Goal: Navigation & Orientation: Go to known website

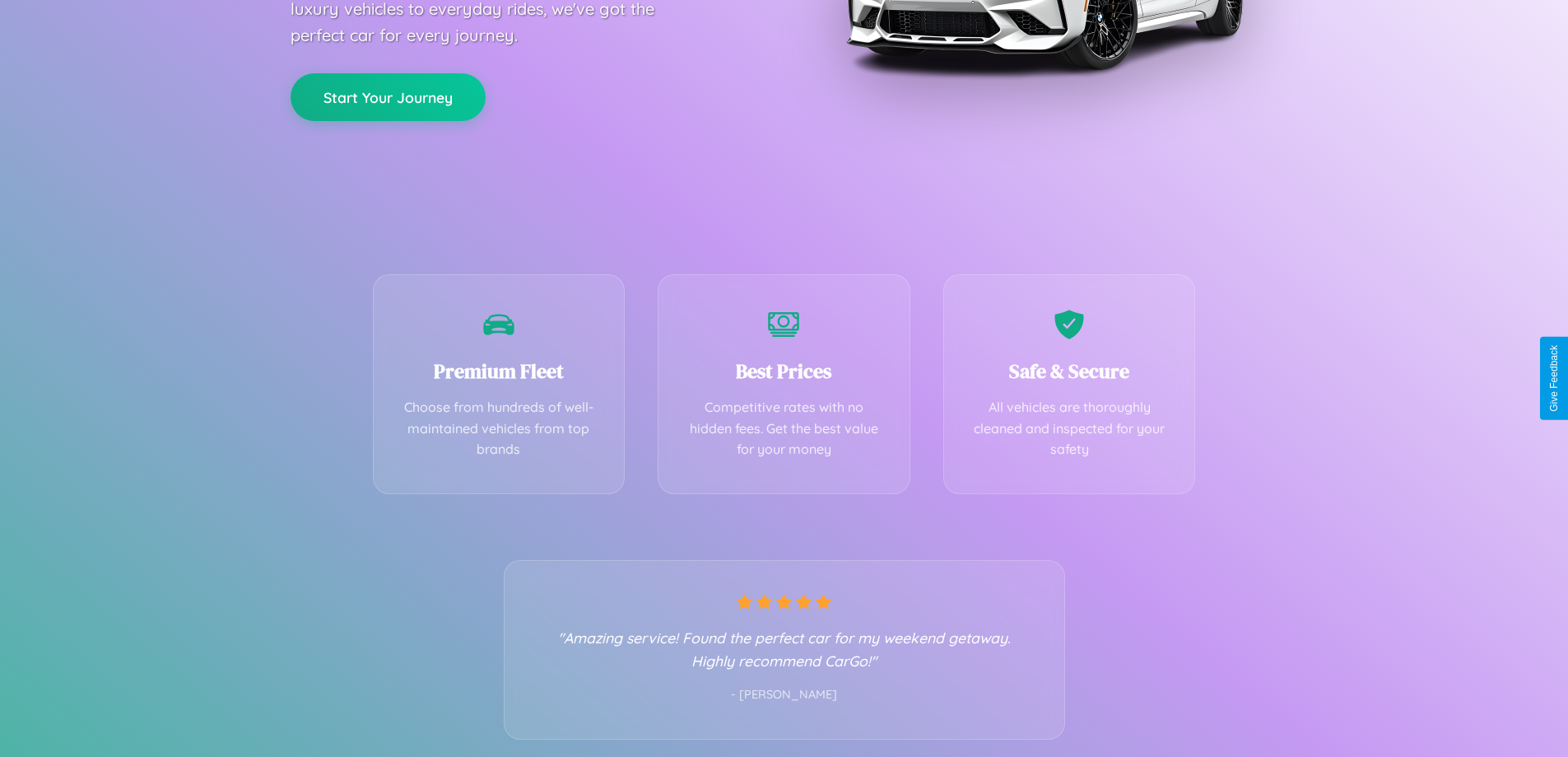
scroll to position [325, 0]
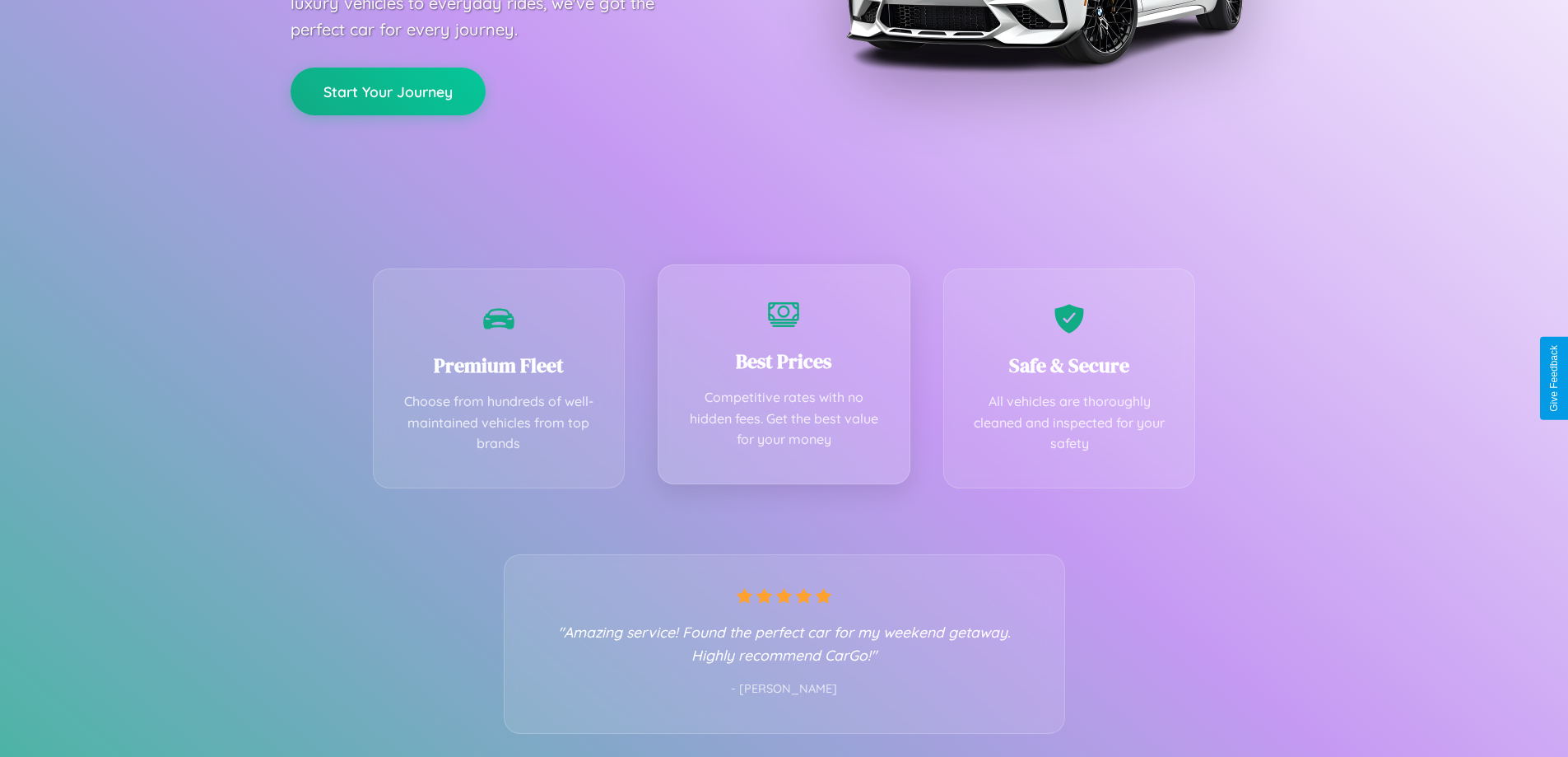
click at [784, 378] on div "Best Prices Competitive rates with no hidden fees. Get the best value for your …" at bounding box center [784, 374] width 253 height 220
click at [388, 90] on button "Start Your Journey" at bounding box center [388, 89] width 195 height 48
click at [388, 89] on button "Start Your Journey" at bounding box center [388, 89] width 195 height 48
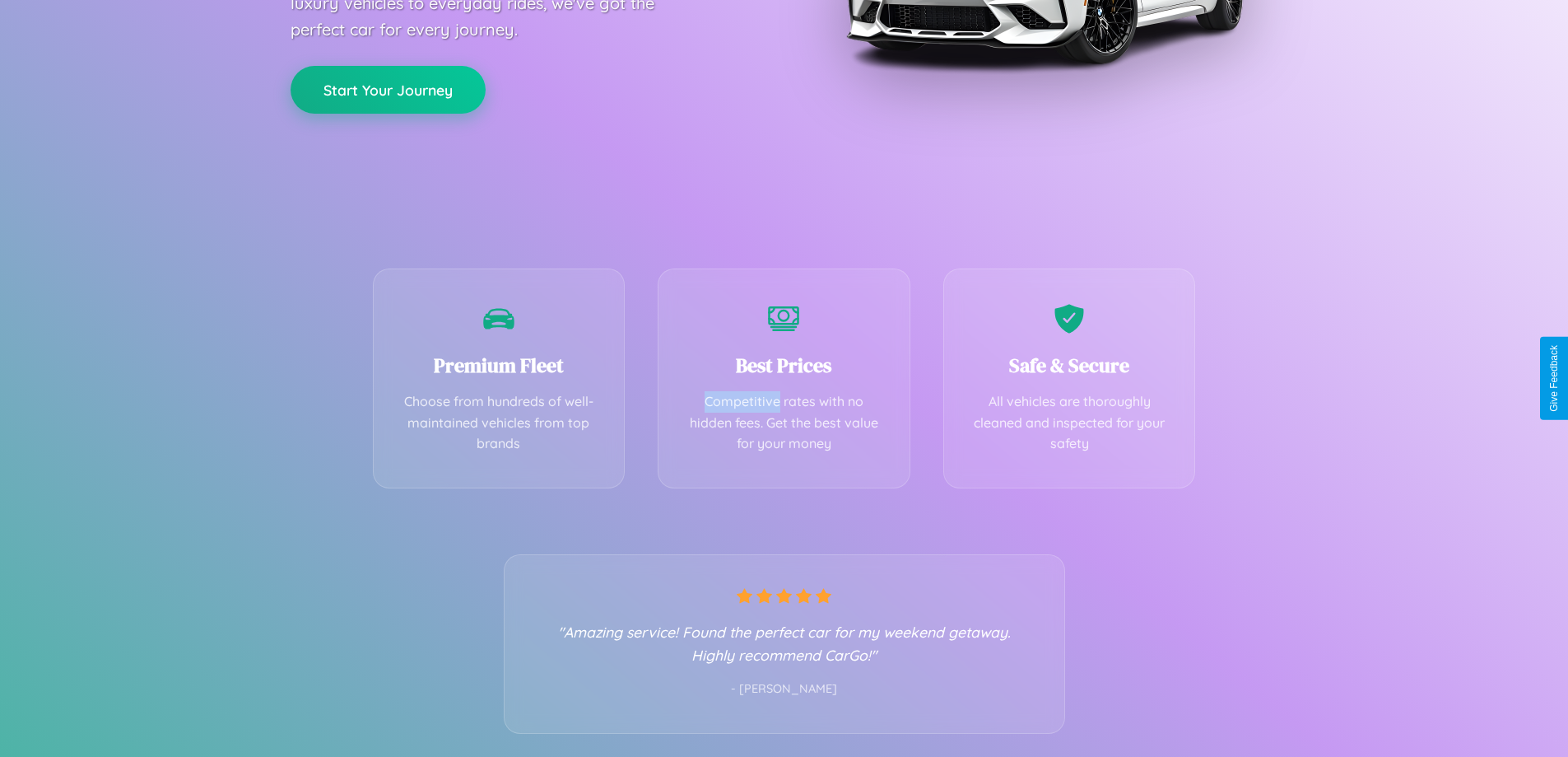
click at [388, 89] on button "Start Your Journey" at bounding box center [388, 89] width 195 height 48
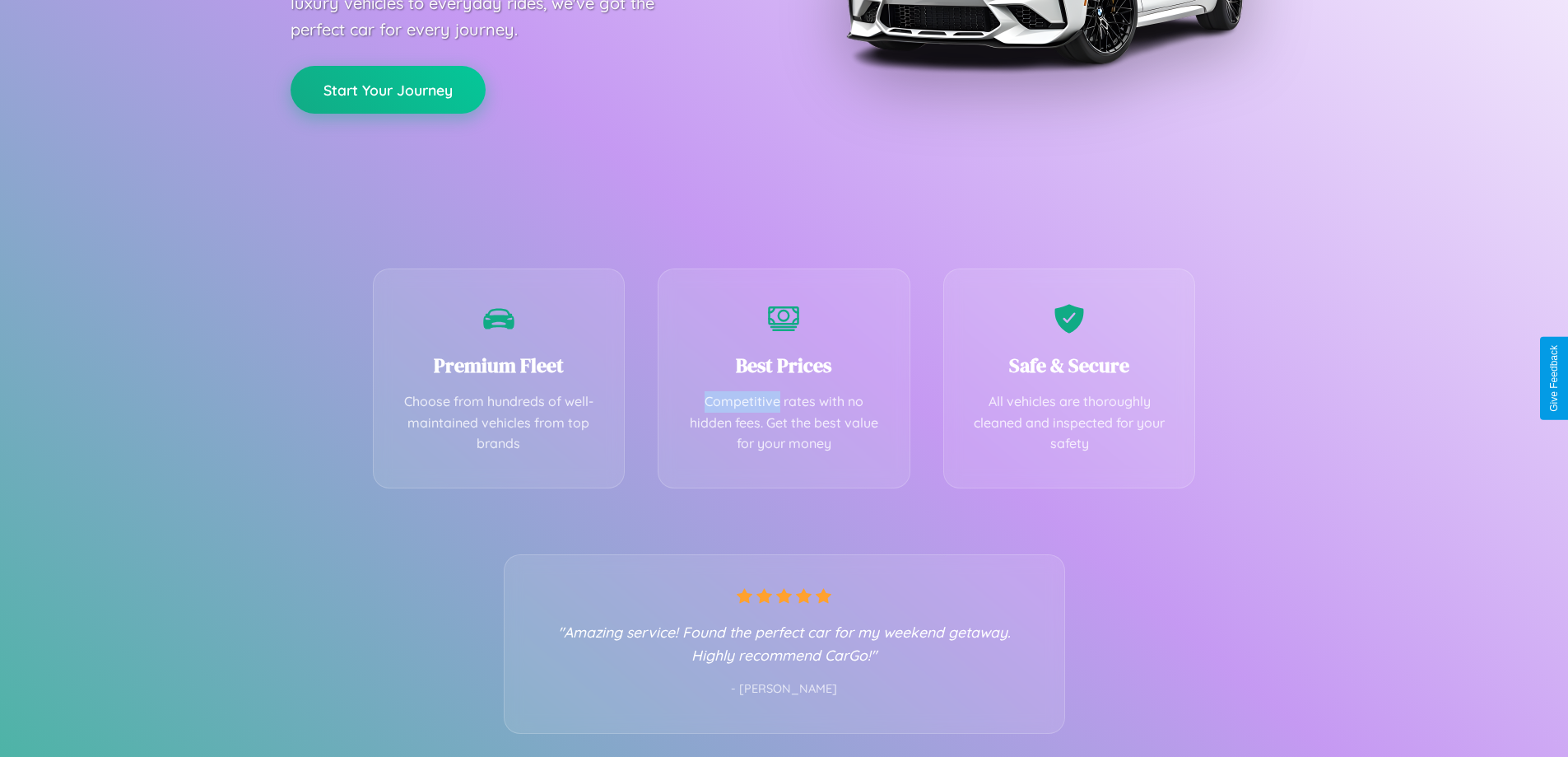
click at [388, 89] on button "Start Your Journey" at bounding box center [388, 89] width 195 height 48
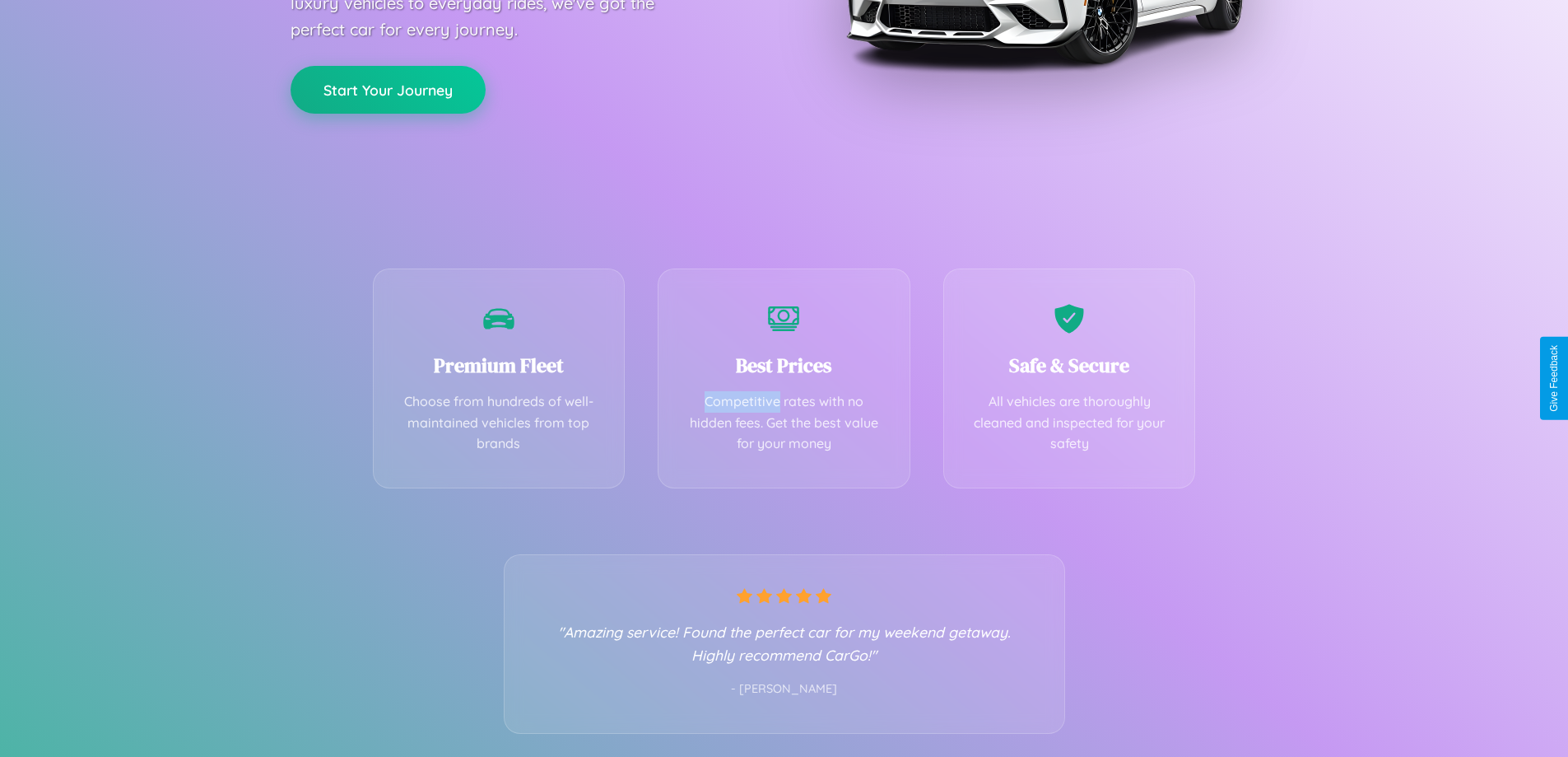
click at [388, 89] on button "Start Your Journey" at bounding box center [388, 89] width 195 height 48
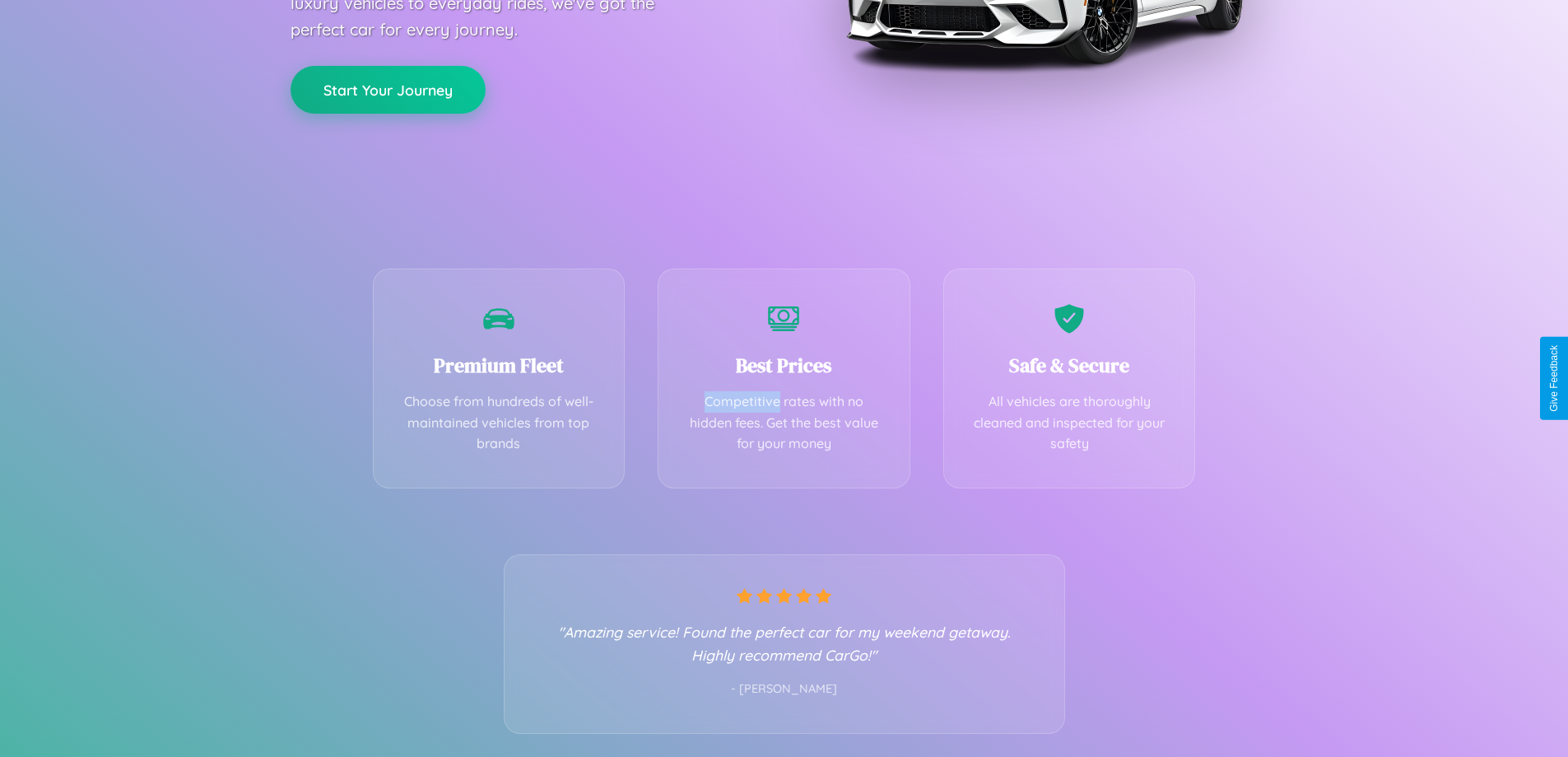
click at [388, 89] on button "Start Your Journey" at bounding box center [388, 89] width 195 height 48
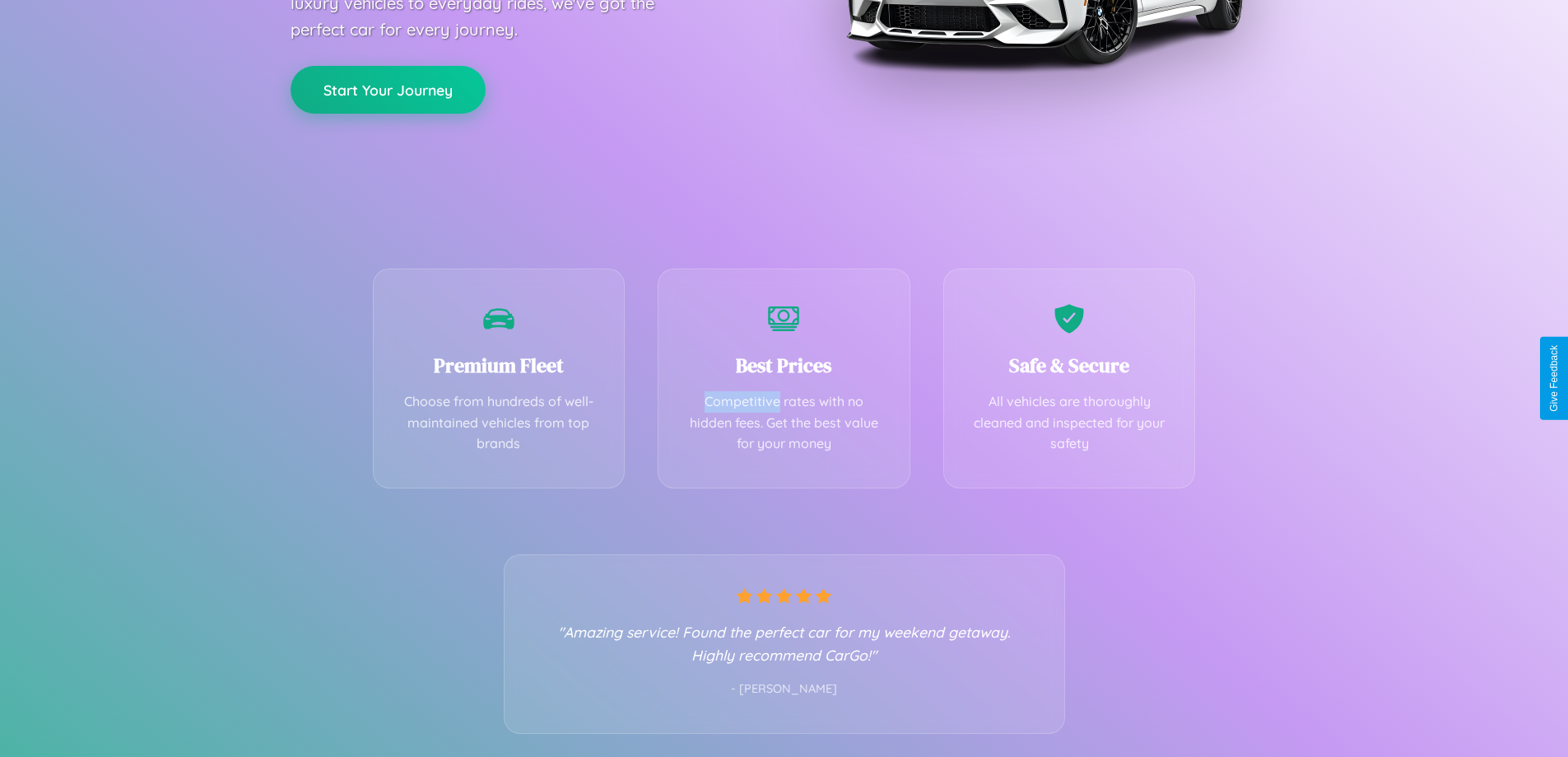
click at [388, 89] on button "Start Your Journey" at bounding box center [388, 89] width 195 height 48
